Goal: Task Accomplishment & Management: Use online tool/utility

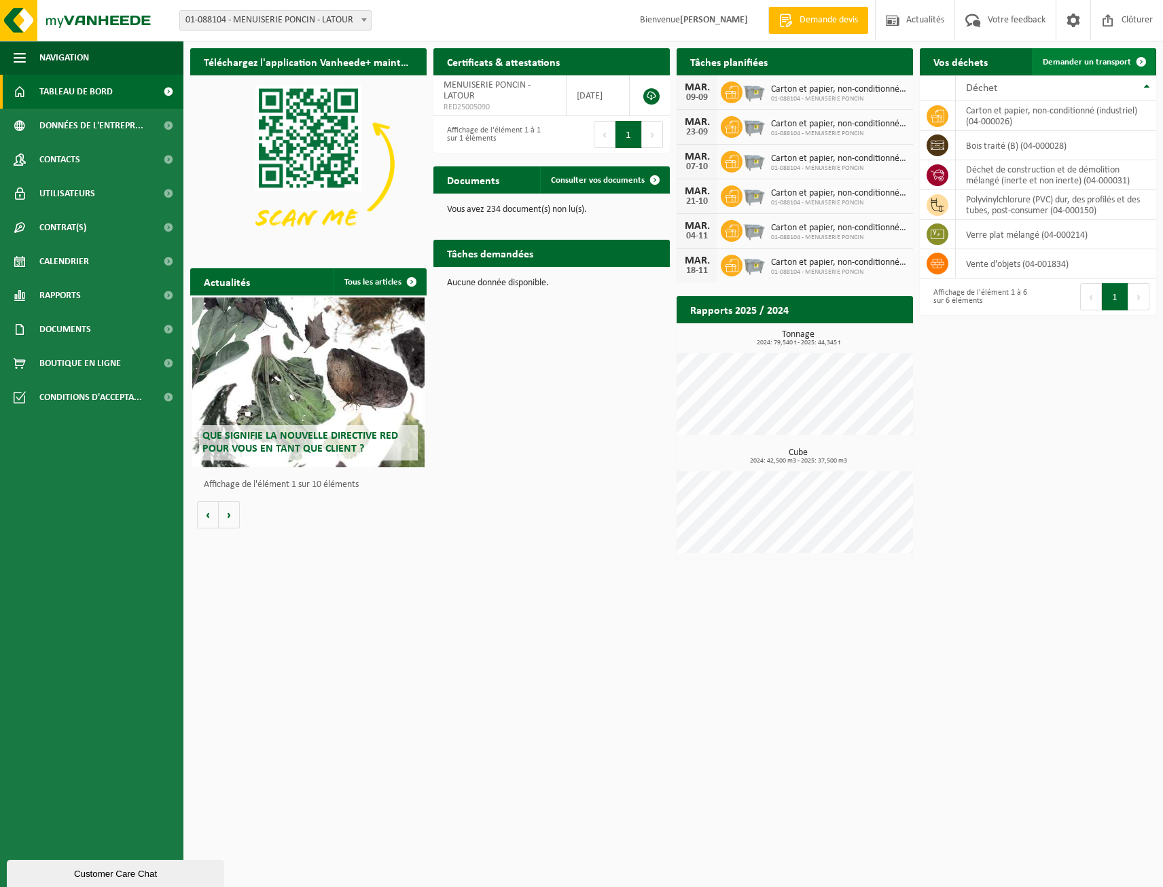
click at [1141, 65] on span at bounding box center [1141, 61] width 27 height 27
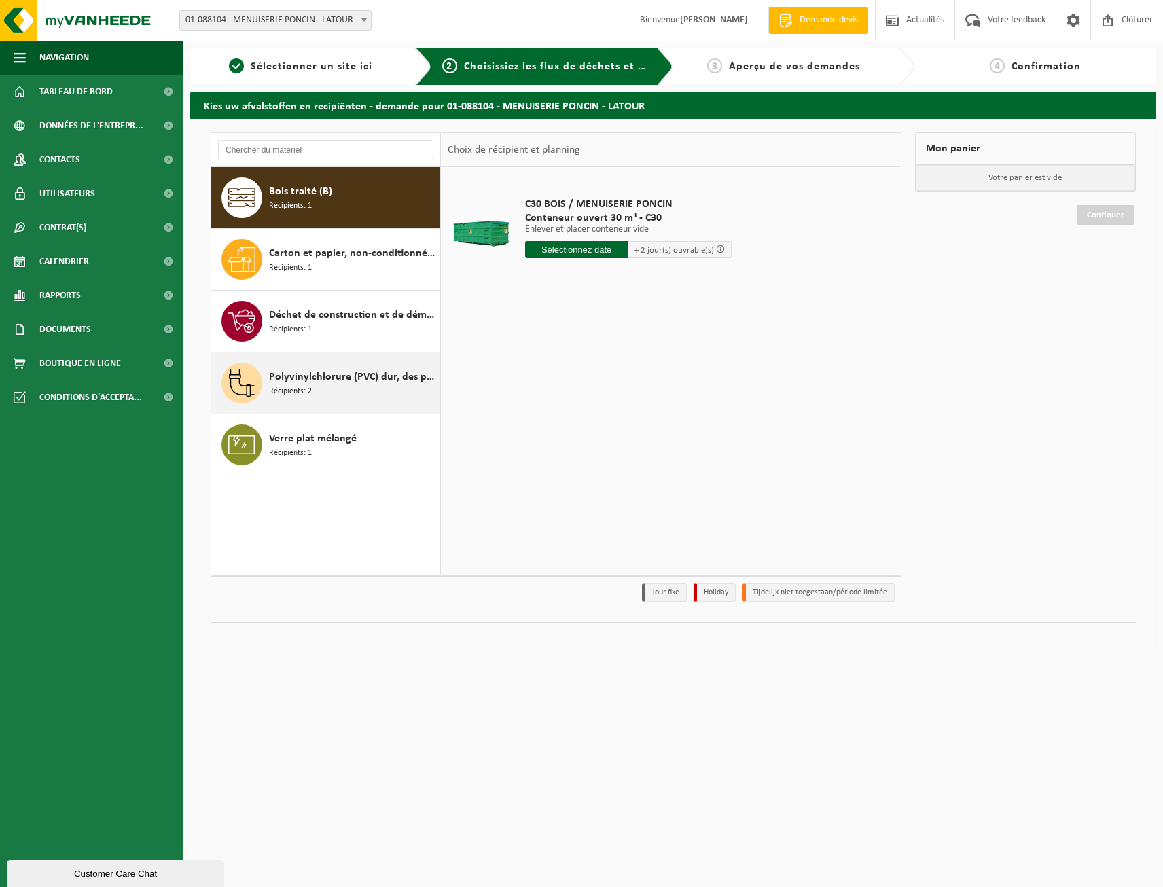
click at [304, 380] on span "Polyvinylchlorure (PVC) dur, des profilés et des tubes, post-consumer" at bounding box center [352, 377] width 167 height 16
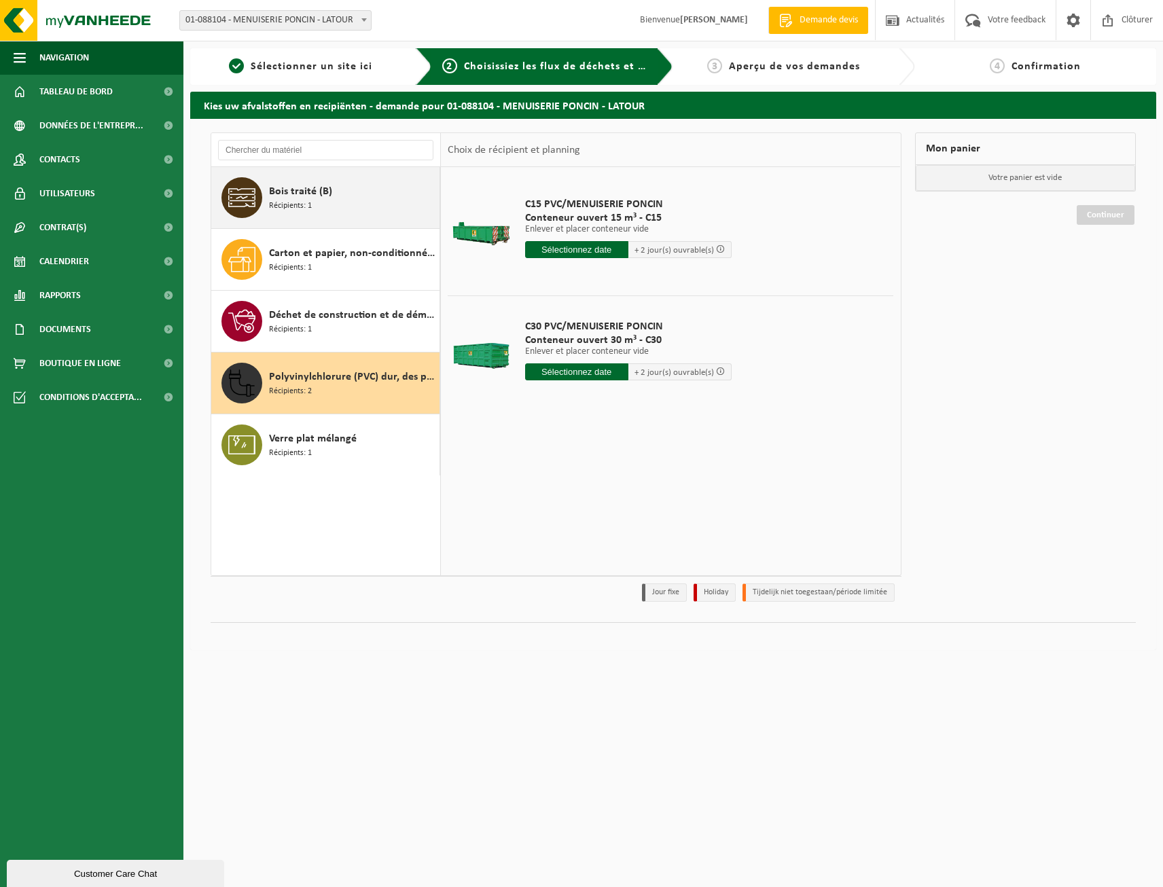
click at [322, 180] on div "Bois traité (B) Récipients: 1" at bounding box center [352, 197] width 167 height 41
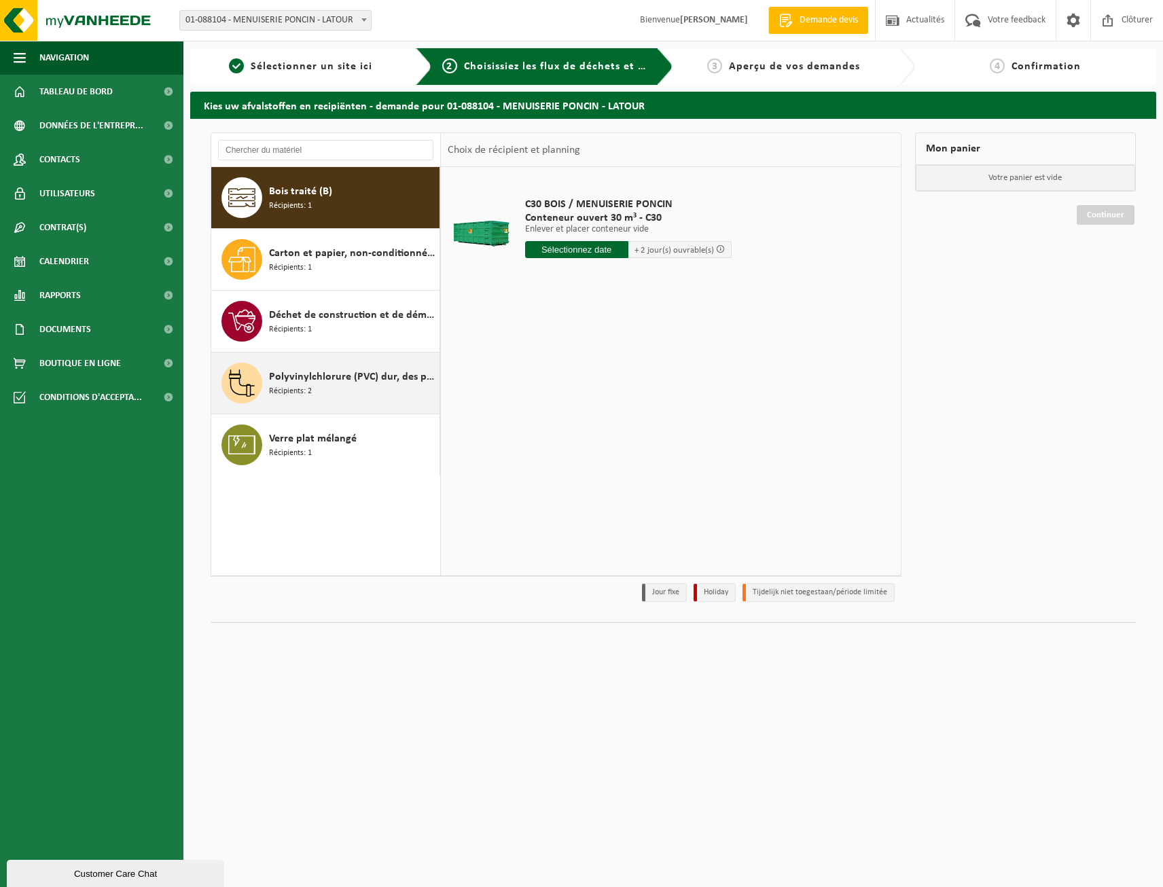
click at [313, 374] on span "Polyvinylchlorure (PVC) dur, des profilés et des tubes, post-consumer" at bounding box center [352, 377] width 167 height 16
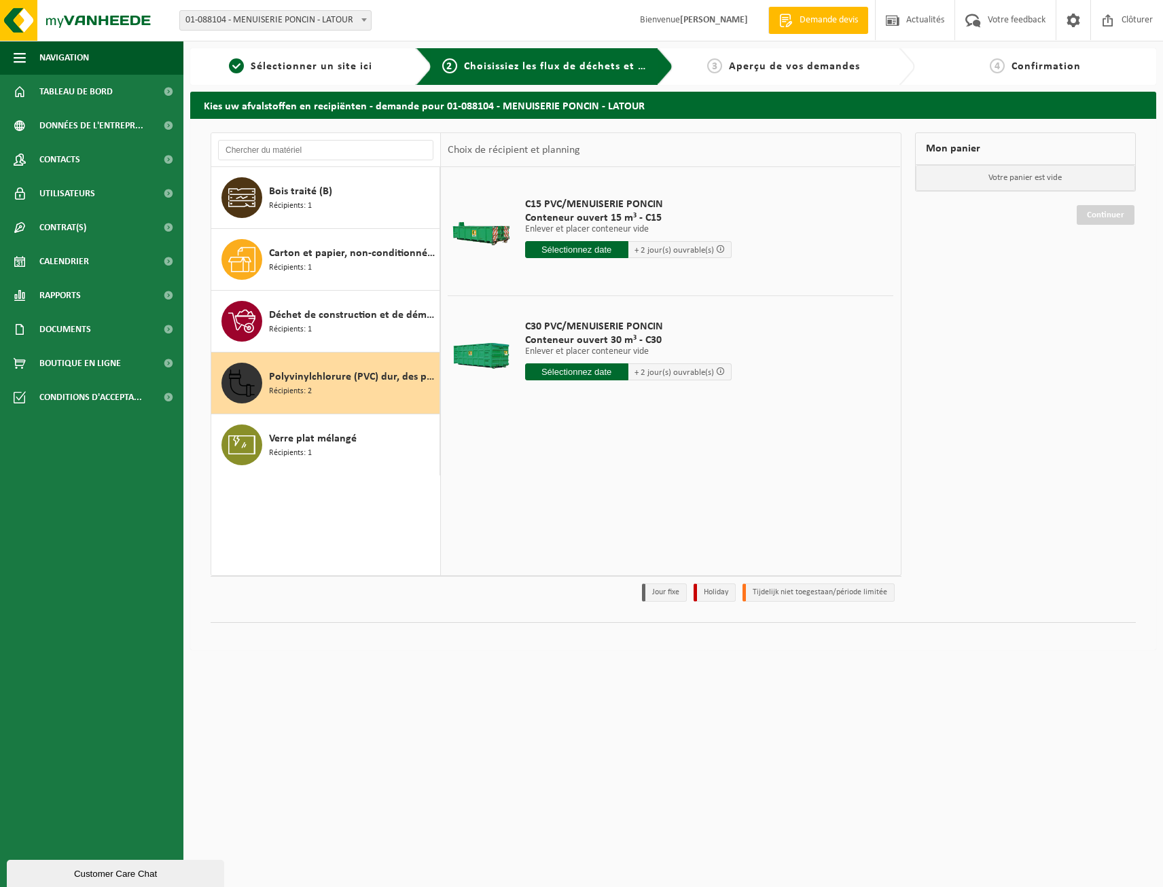
click at [573, 372] on input "text" at bounding box center [576, 372] width 103 height 17
click at [609, 470] on div "11" at bounding box center [609, 471] width 24 height 22
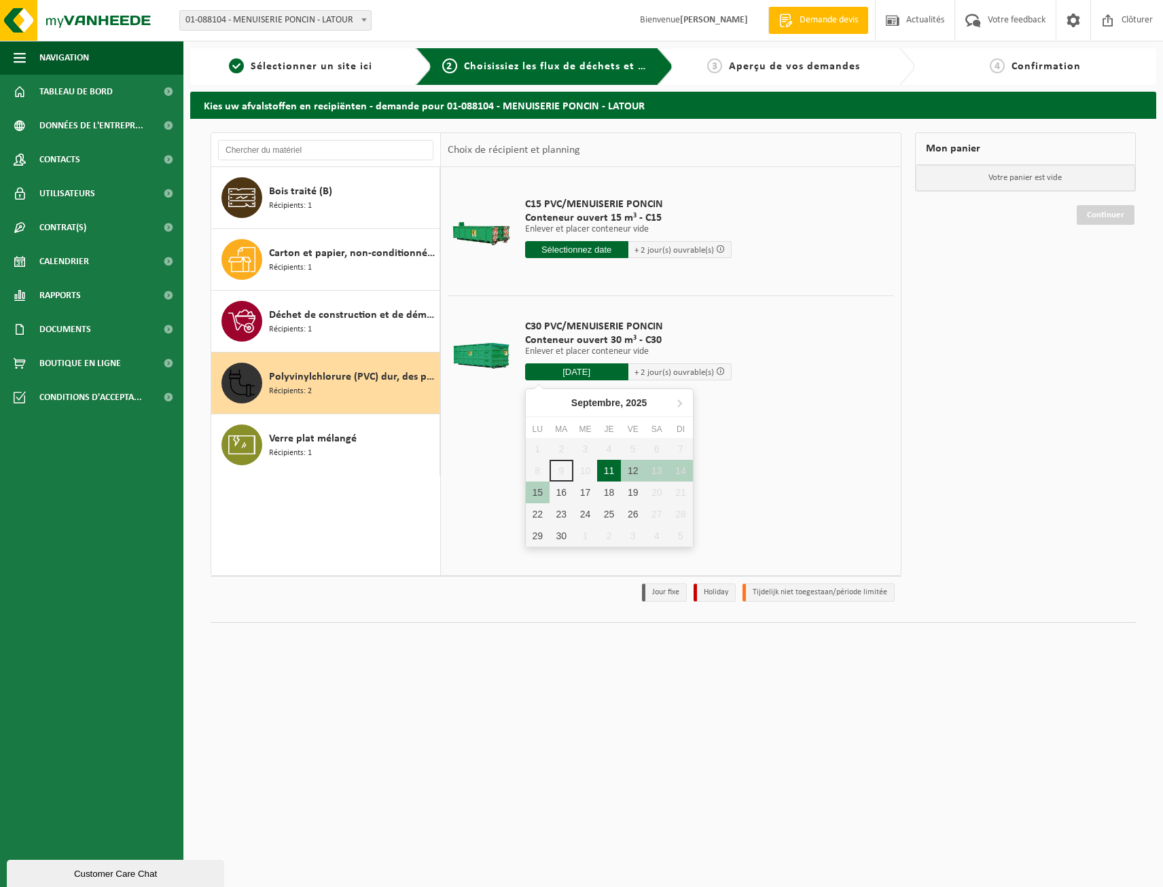
type input "à partir de 2025-09-11"
type input "2025-09-11"
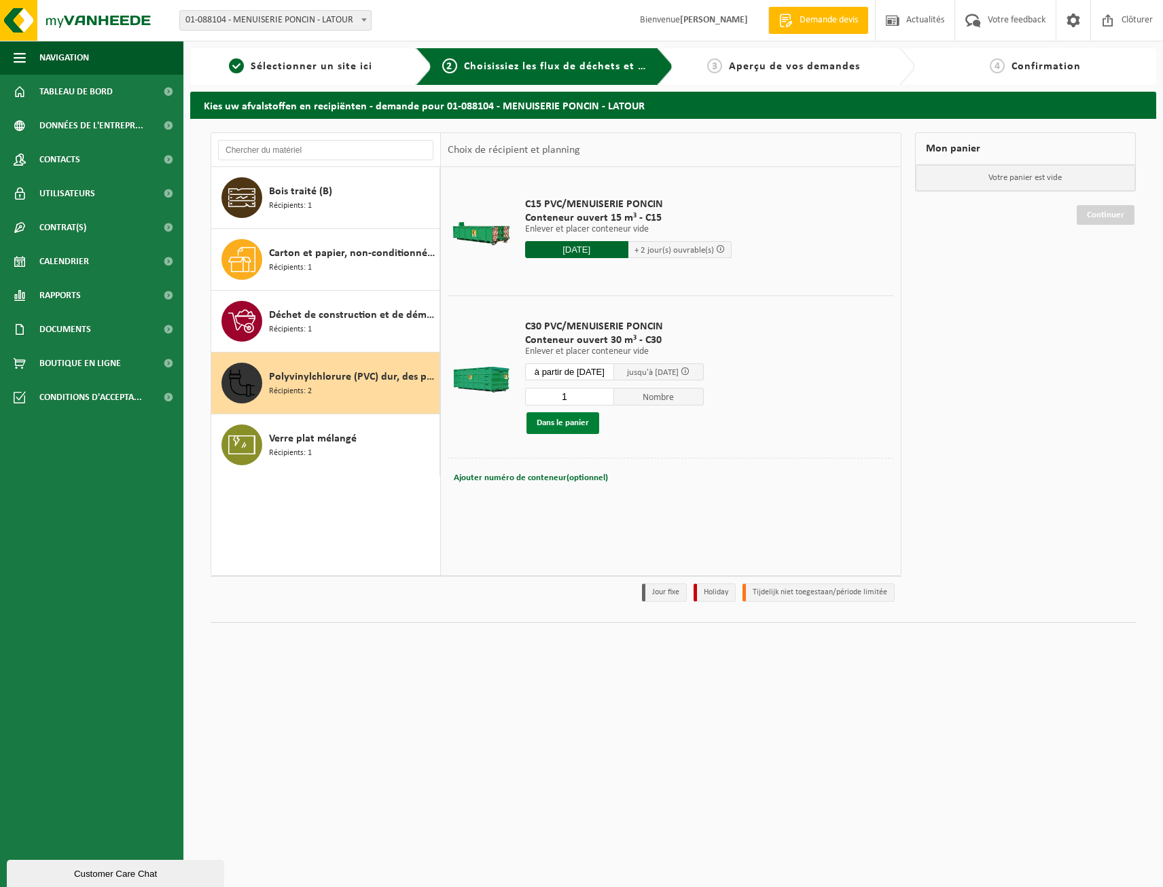
click at [569, 421] on button "Dans le panier" at bounding box center [563, 423] width 73 height 22
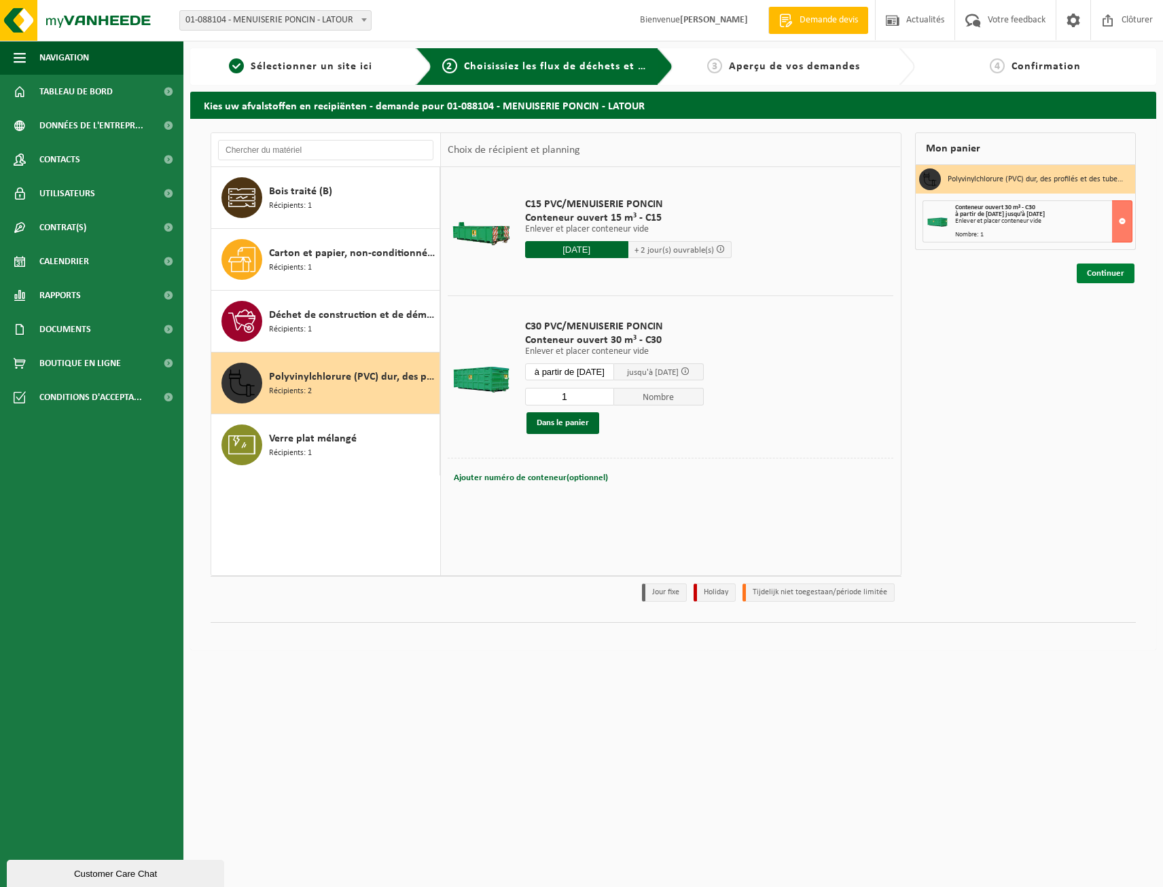
click at [1109, 270] on link "Continuer" at bounding box center [1106, 274] width 58 height 20
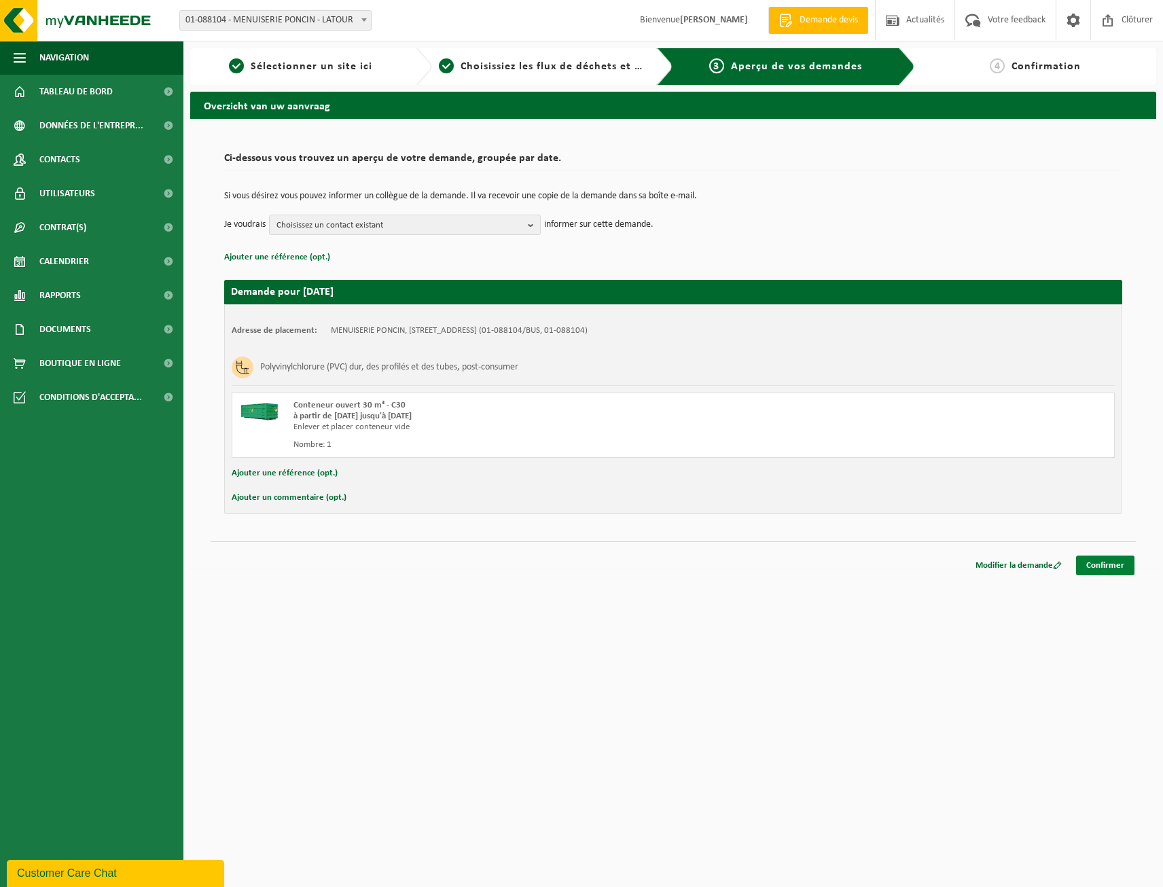
click at [1110, 565] on link "Confirmer" at bounding box center [1105, 566] width 58 height 20
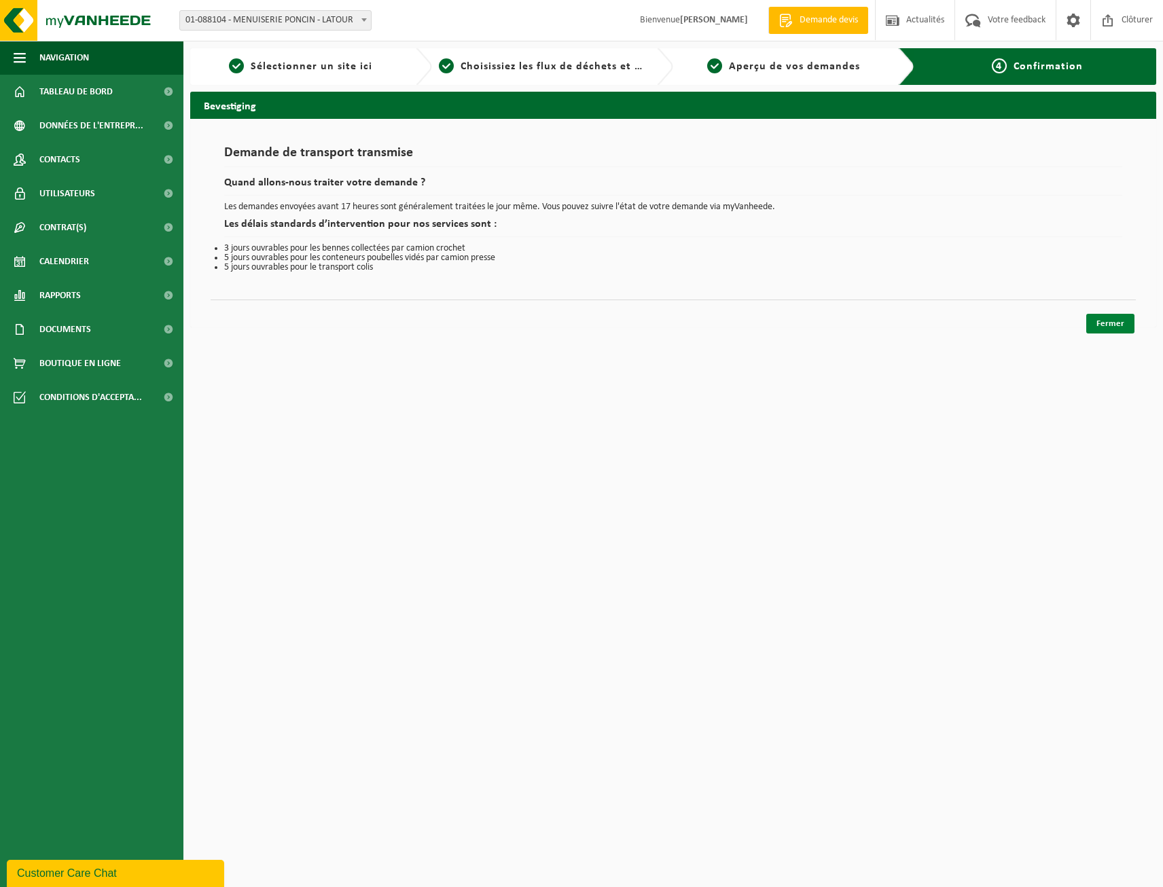
click at [1108, 321] on link "Fermer" at bounding box center [1110, 324] width 48 height 20
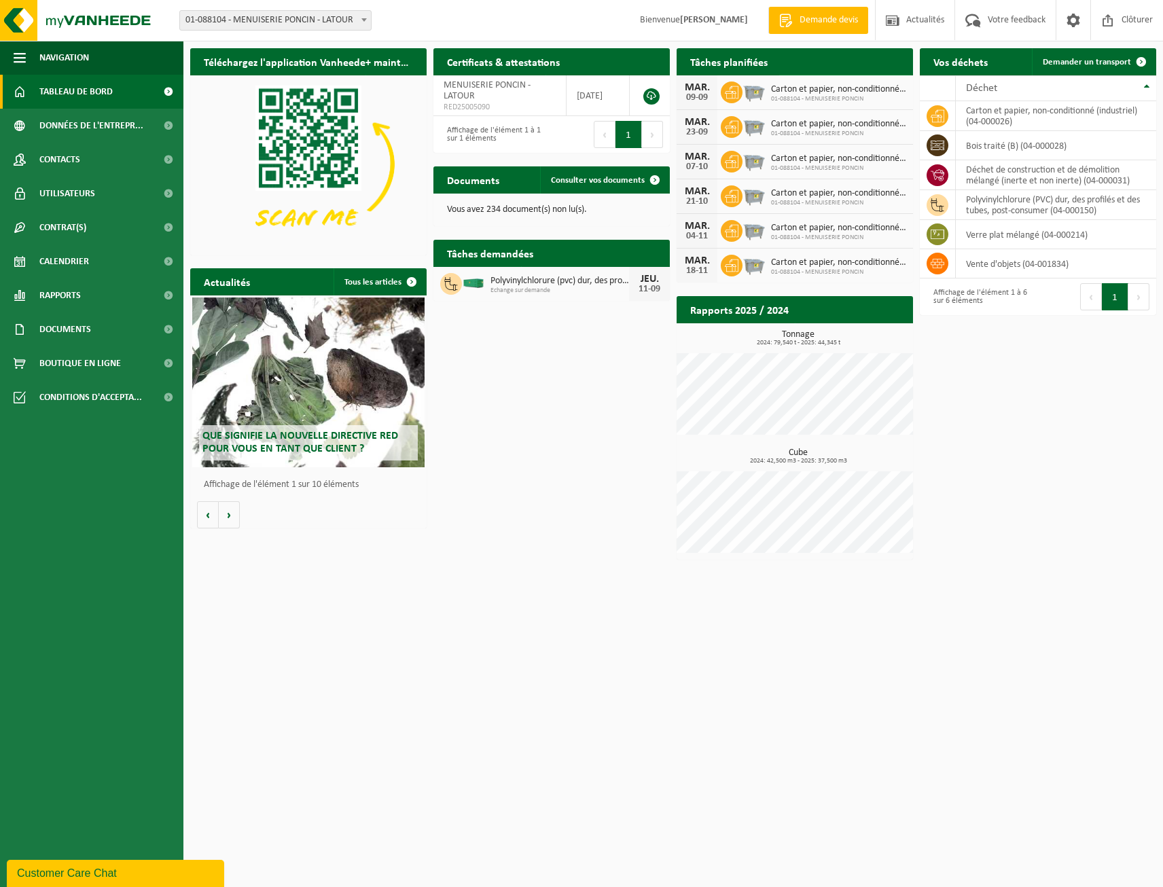
click at [900, 75] on span at bounding box center [898, 88] width 27 height 27
